Goal: Browse casually

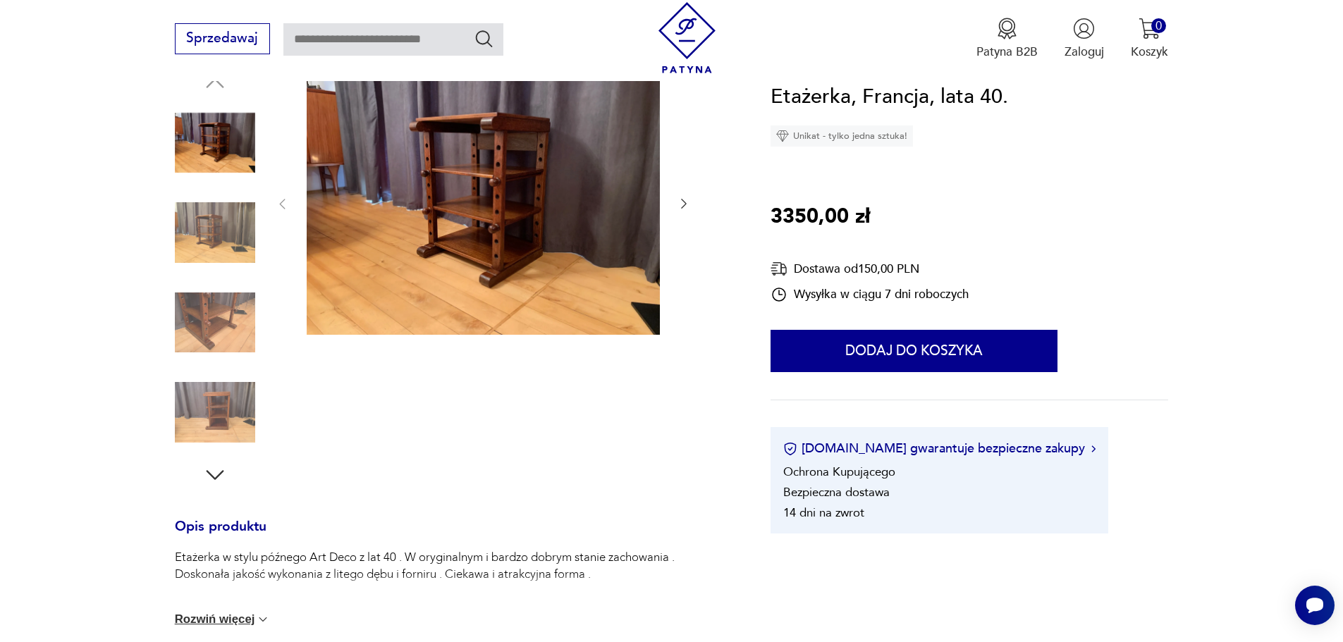
scroll to position [188, 0]
